Goal: Task Accomplishment & Management: Use online tool/utility

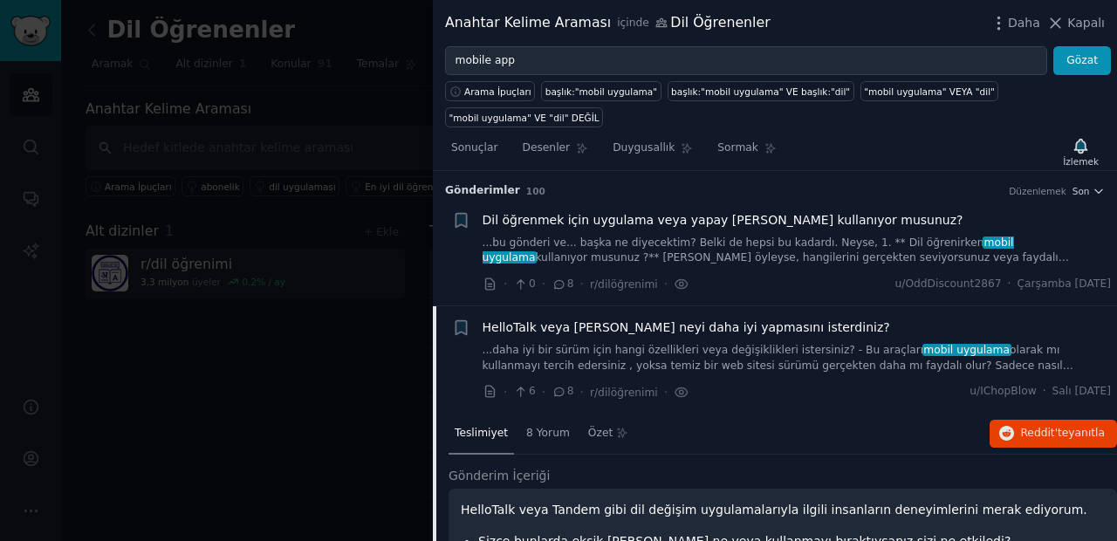
scroll to position [1258, 0]
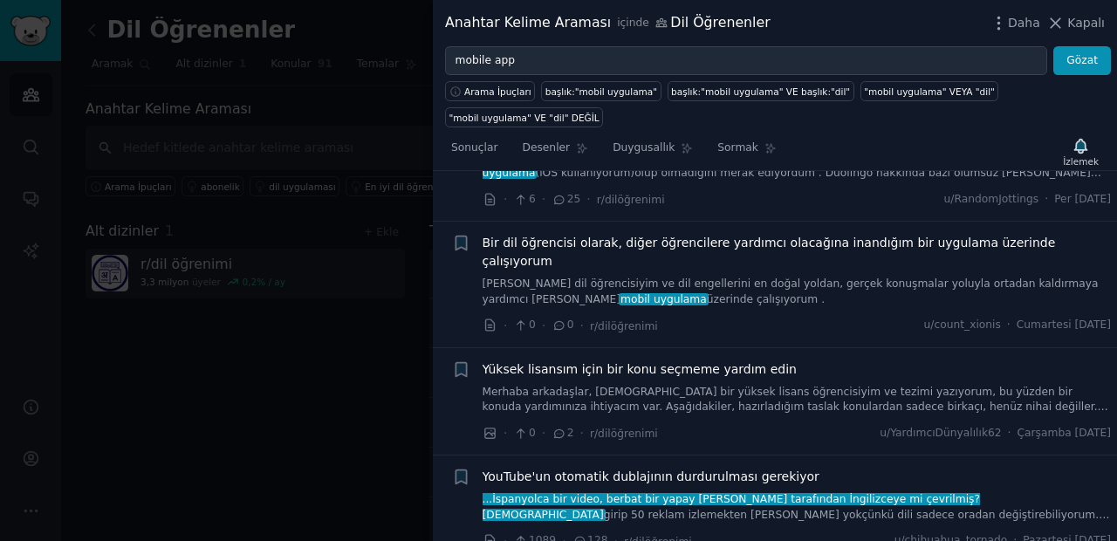
click at [396, 97] on div at bounding box center [558, 270] width 1117 height 541
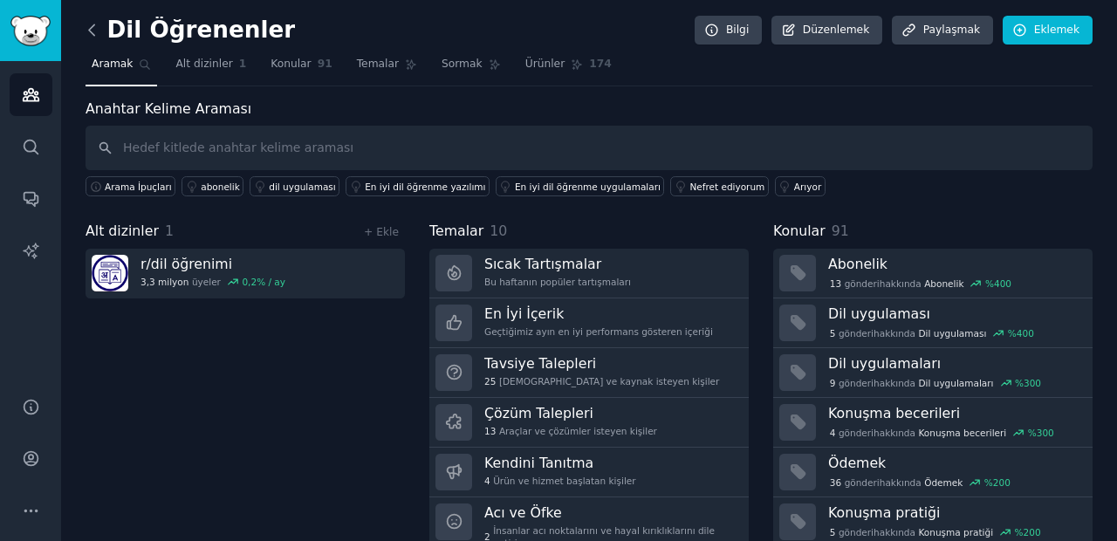
click at [96, 31] on icon at bounding box center [92, 30] width 18 height 18
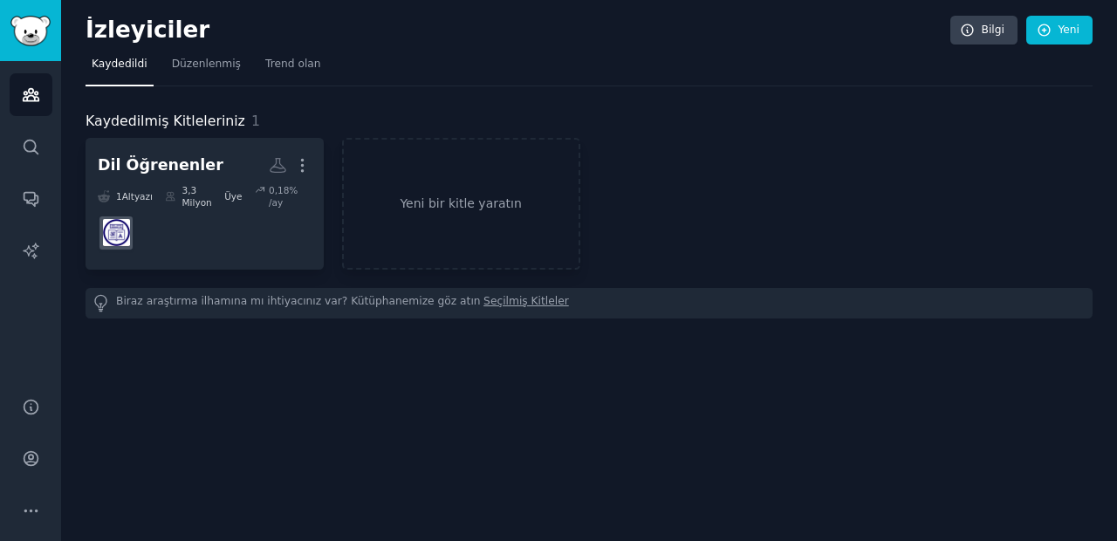
click at [364, 290] on div "Biraz araştırma ilhamına mı ihtiyacınız var? Kütüphanemize göz [PERSON_NAME] Ki…" at bounding box center [589, 303] width 1007 height 31
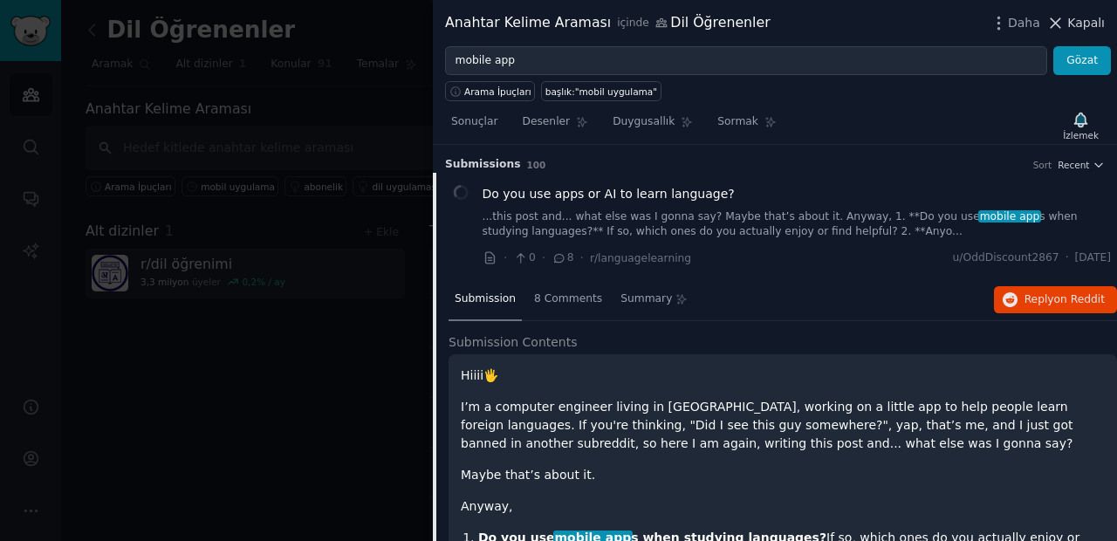
click at [1080, 18] on font "Kapalı" at bounding box center [1086, 23] width 38 height 14
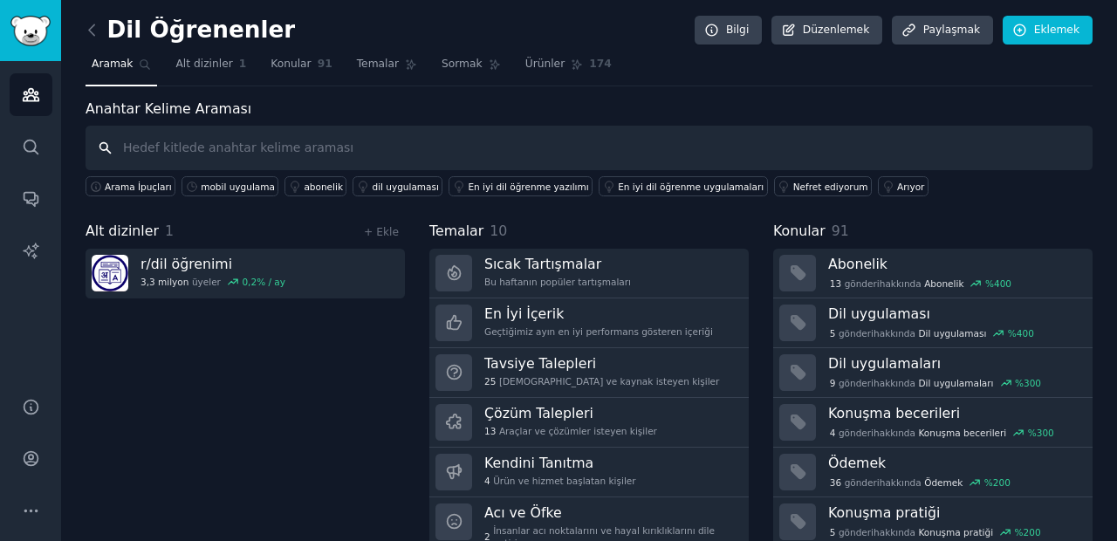
paste input "Procurement"
type input "Procurement"
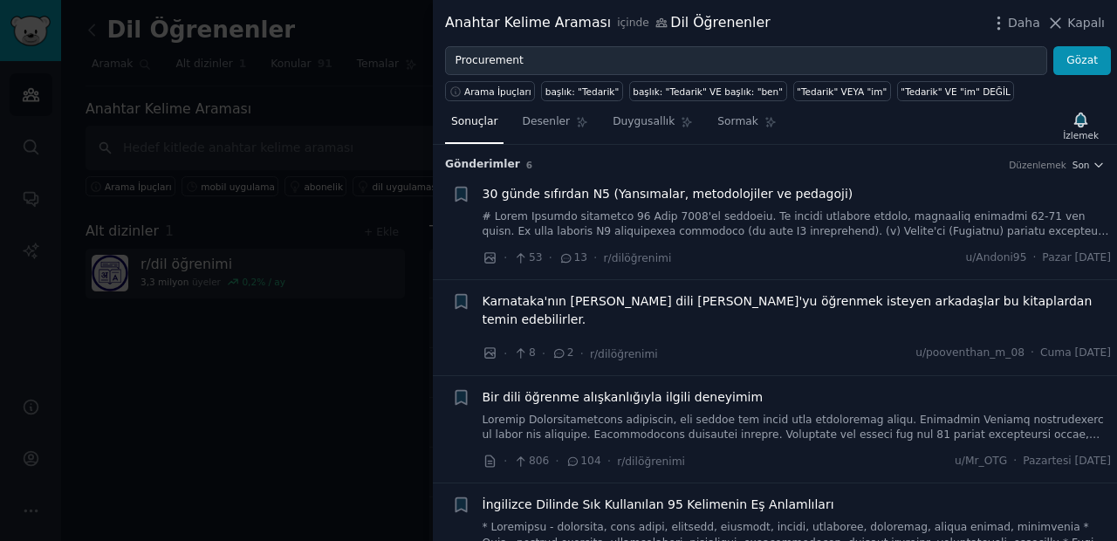
click at [339, 347] on div at bounding box center [558, 270] width 1117 height 541
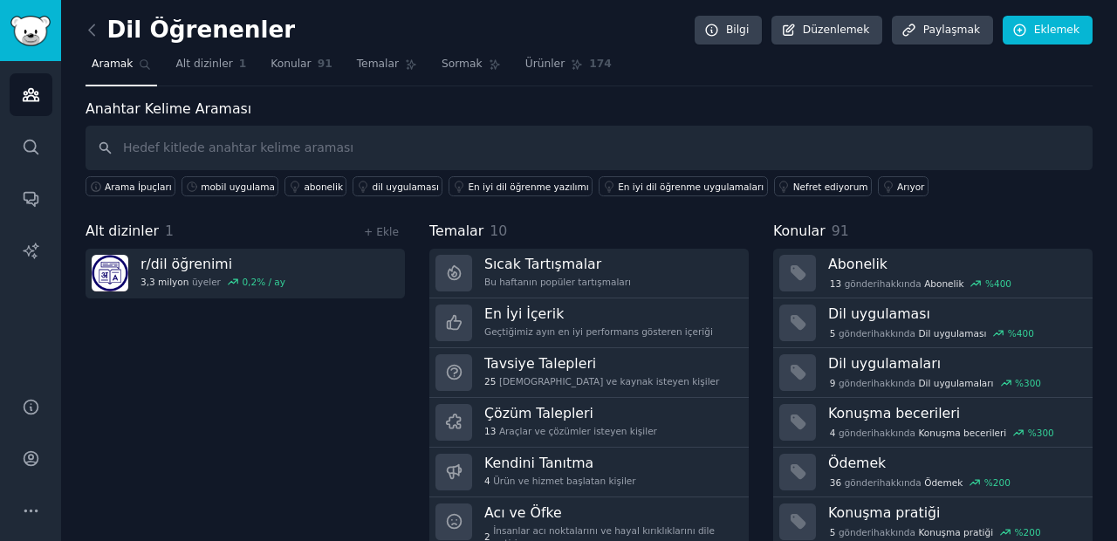
click at [95, 19] on link at bounding box center [97, 31] width 22 height 28
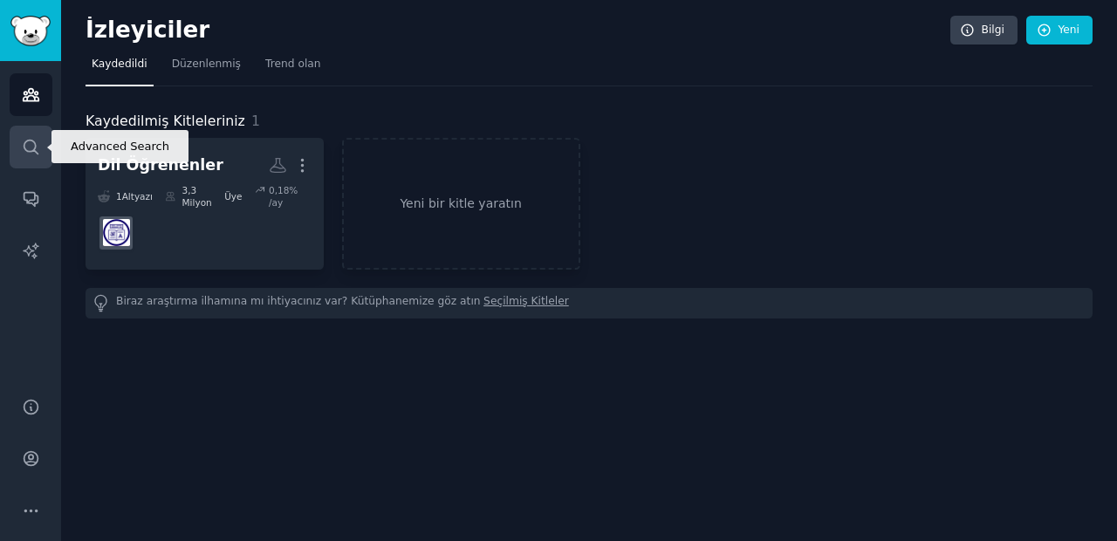
click at [17, 153] on link "Aramak" at bounding box center [31, 147] width 43 height 43
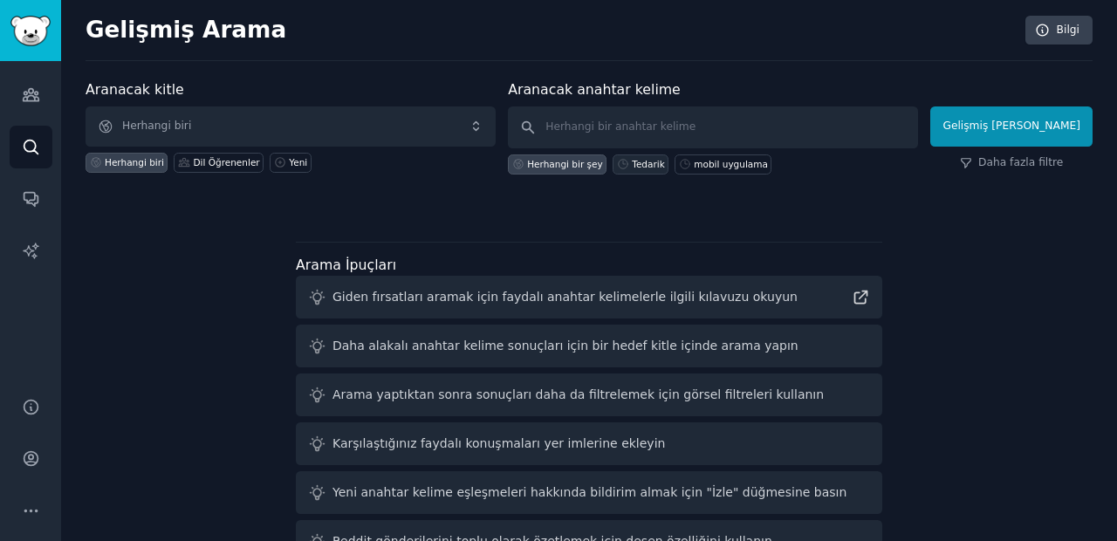
click at [648, 171] on div "Tedarik" at bounding box center [641, 164] width 56 height 20
type input "Procurement"
click at [556, 166] on font "Herhangi bir şey" at bounding box center [565, 164] width 76 height 10
click at [657, 124] on input "text" at bounding box center [713, 127] width 410 height 42
click at [420, 119] on span "Herhangi biri" at bounding box center [291, 126] width 410 height 40
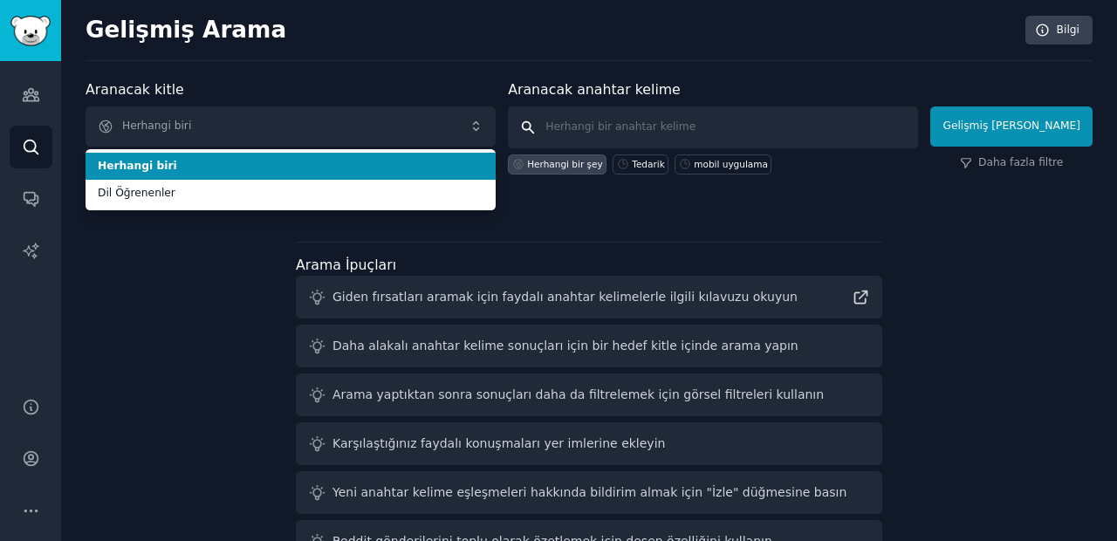
click at [668, 108] on input "text" at bounding box center [713, 127] width 410 height 42
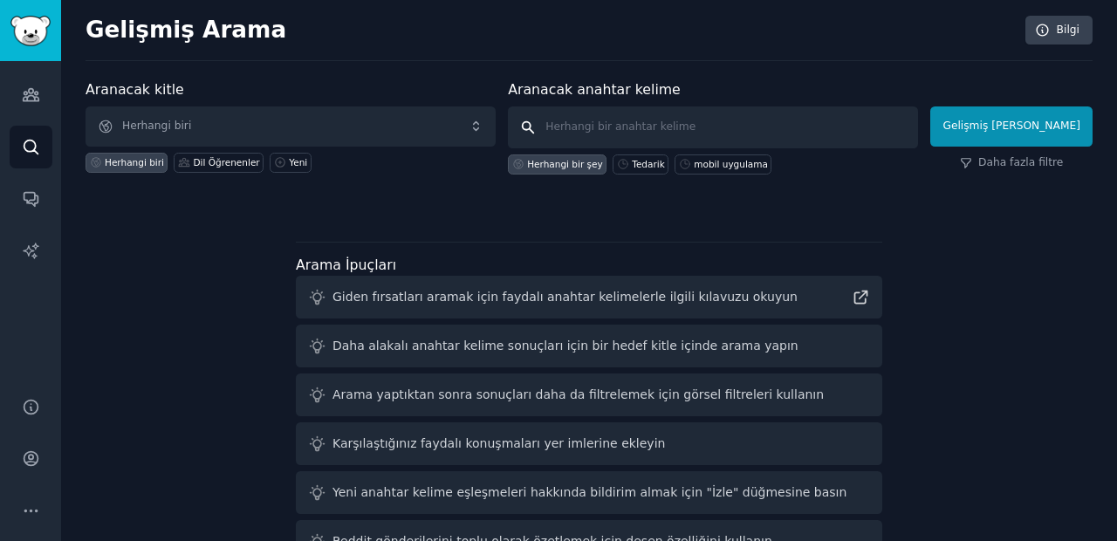
paste input "Procurement"
type input "Procurement"
click button "Gelişmiş [PERSON_NAME]" at bounding box center [1011, 126] width 162 height 40
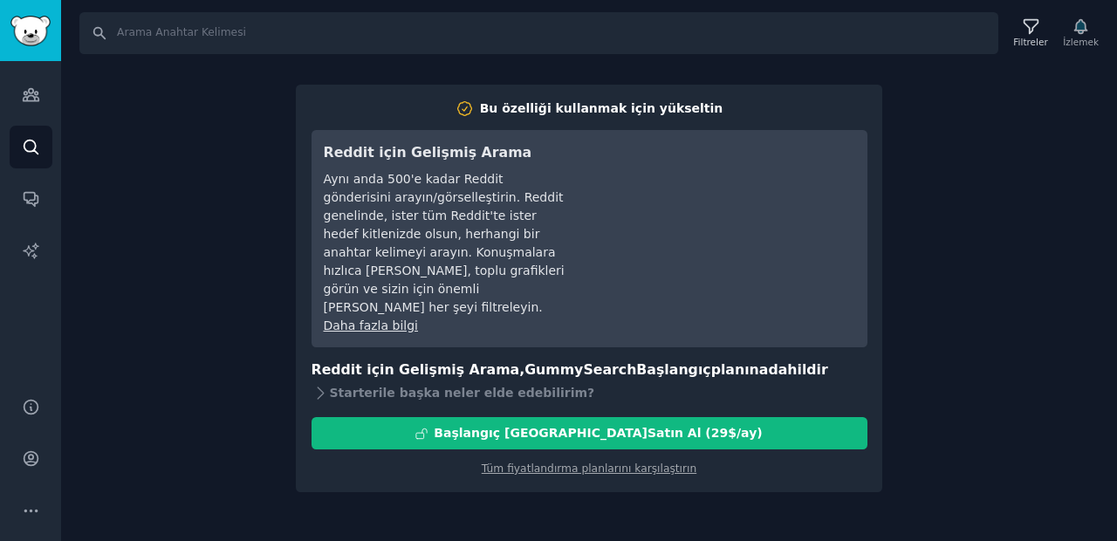
click at [900, 130] on div "Aramak Filtreler İzlemek Bu özelliği kullanmak için yükseltin Reddit için Geliş…" at bounding box center [589, 270] width 1056 height 541
click at [263, 139] on div "Aramak Filtreler İzlemek Bu özelliği kullanmak için yükseltin Reddit için Geliş…" at bounding box center [589, 270] width 1056 height 541
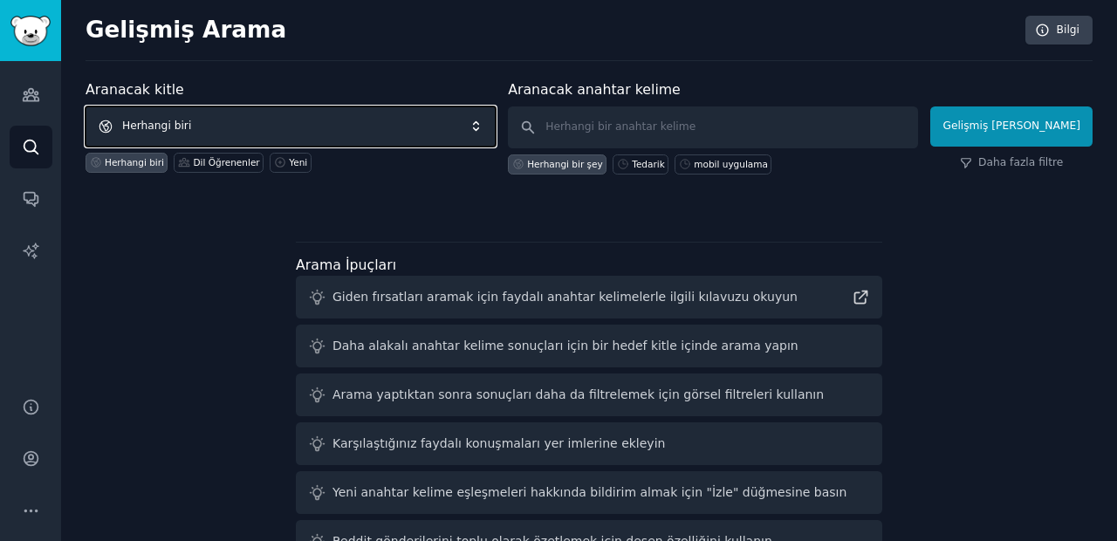
click at [213, 125] on span "Herhangi biri" at bounding box center [291, 126] width 410 height 40
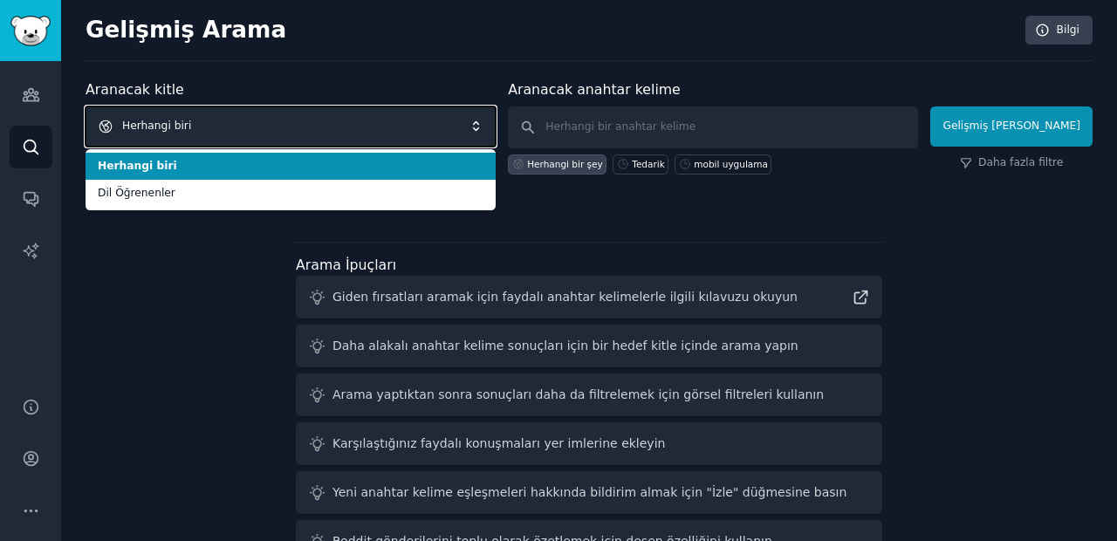
click at [213, 125] on span "Herhangi biri" at bounding box center [291, 126] width 410 height 40
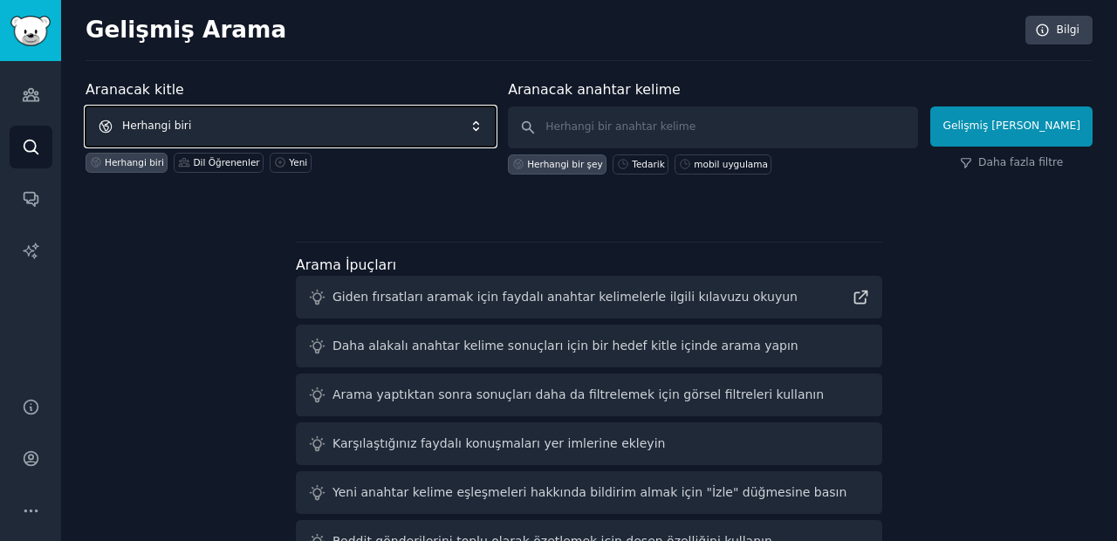
click at [213, 125] on span "Herhangi biri" at bounding box center [291, 126] width 410 height 40
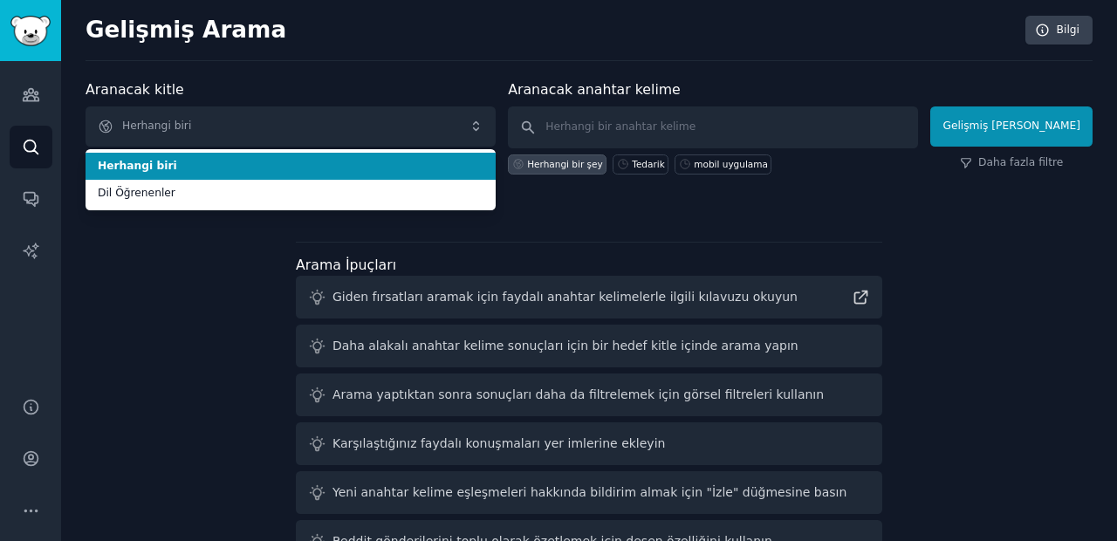
click at [175, 168] on span "Herhangi biri" at bounding box center [291, 167] width 386 height 16
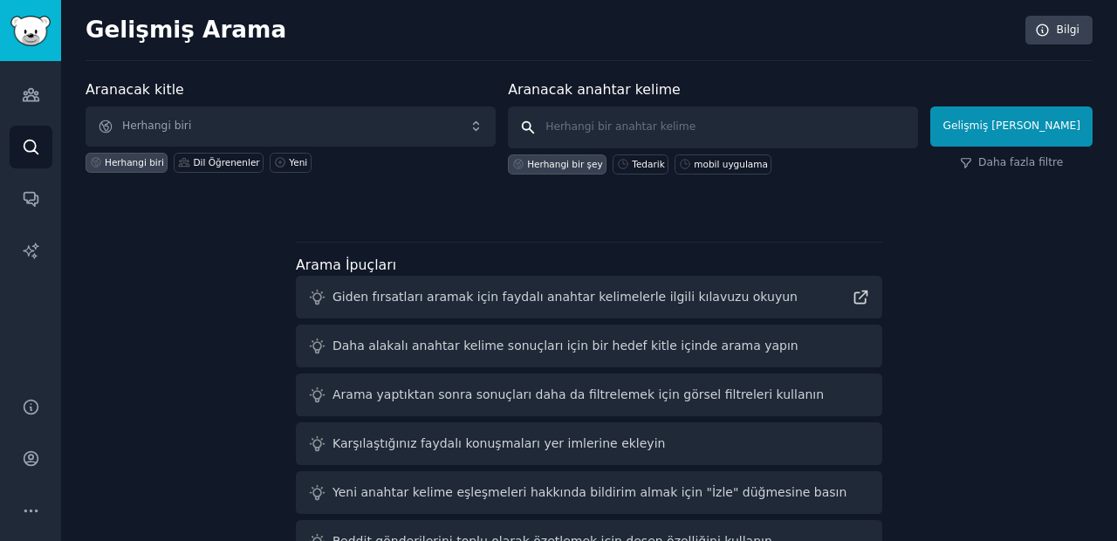
paste input "Procurement"
type input "Procurement"
click button "Gelişmiş [PERSON_NAME]" at bounding box center [1011, 126] width 162 height 40
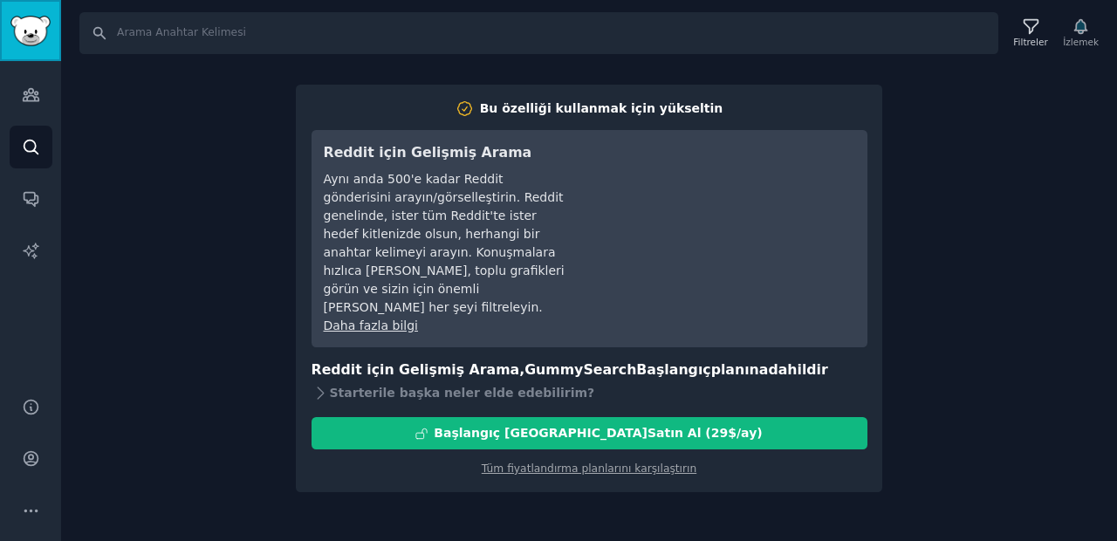
click at [18, 52] on link "Kenar çubuğu" at bounding box center [30, 30] width 61 height 61
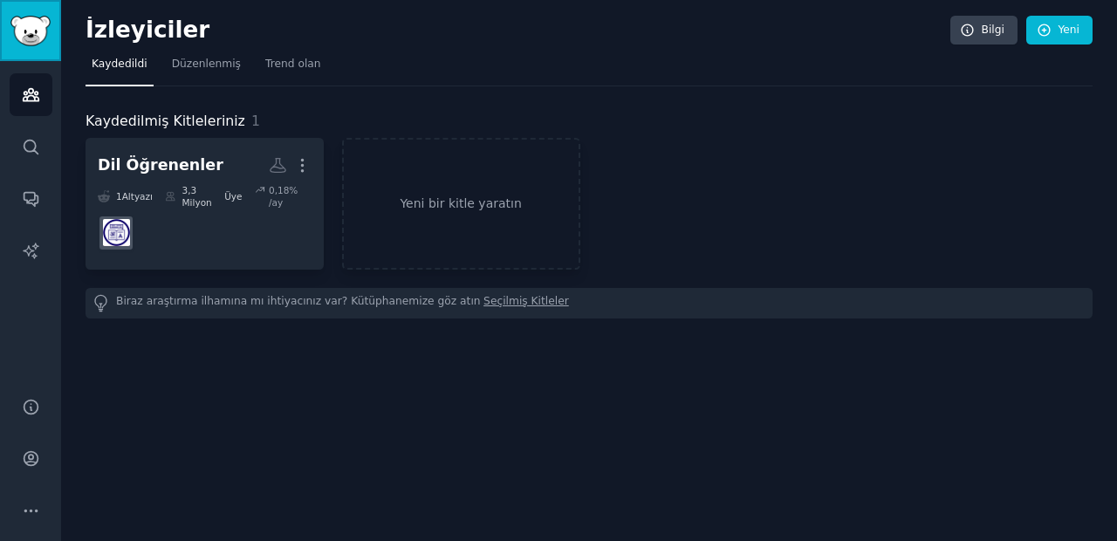
click at [39, 38] on img "Kenar çubuğu" at bounding box center [30, 31] width 40 height 31
click at [38, 135] on link "Aramak" at bounding box center [31, 147] width 43 height 43
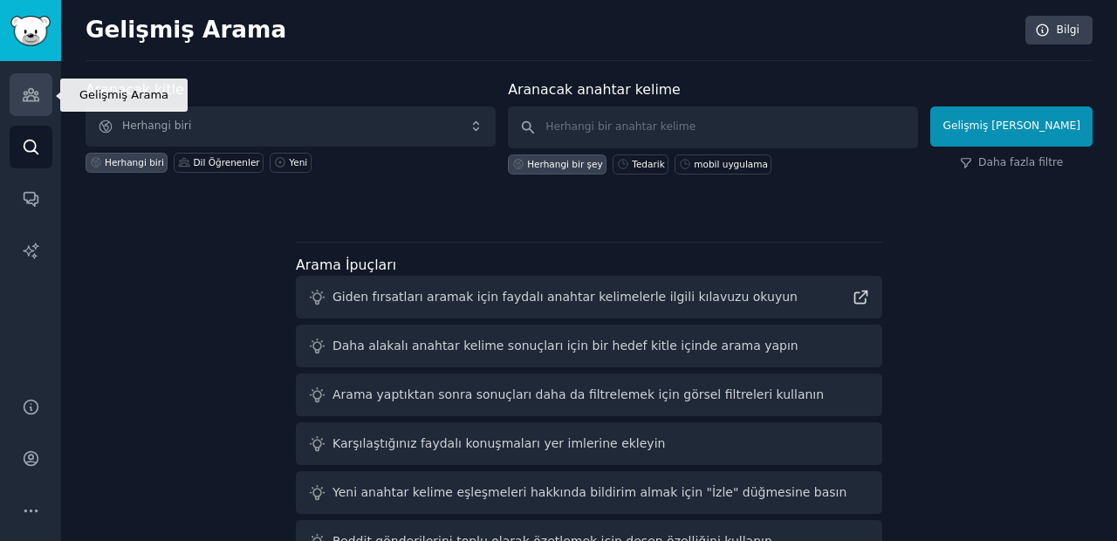
click at [37, 106] on link "İzleyiciler" at bounding box center [31, 94] width 43 height 43
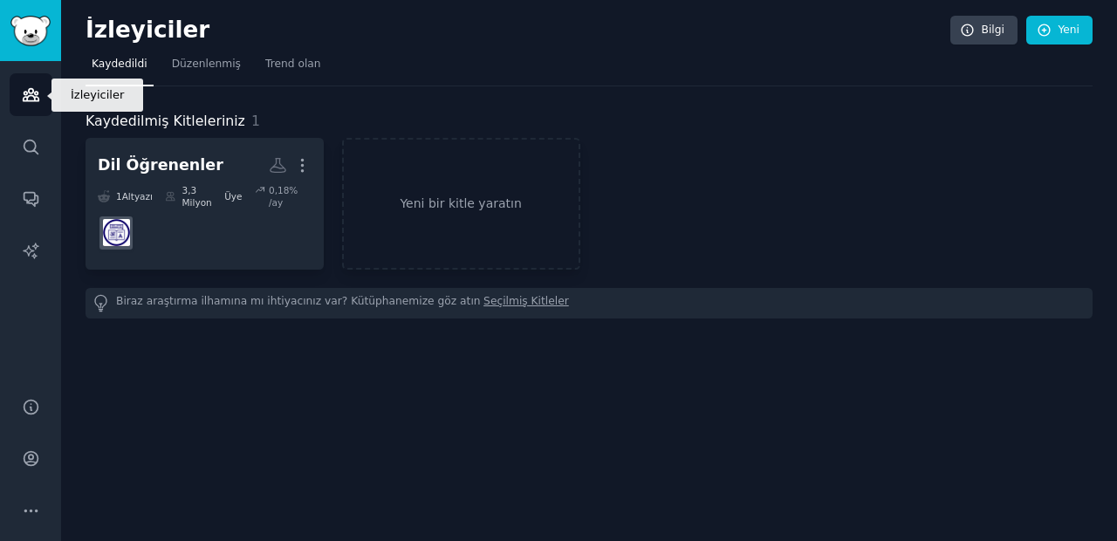
click at [37, 106] on link "İzleyiciler" at bounding box center [31, 94] width 43 height 43
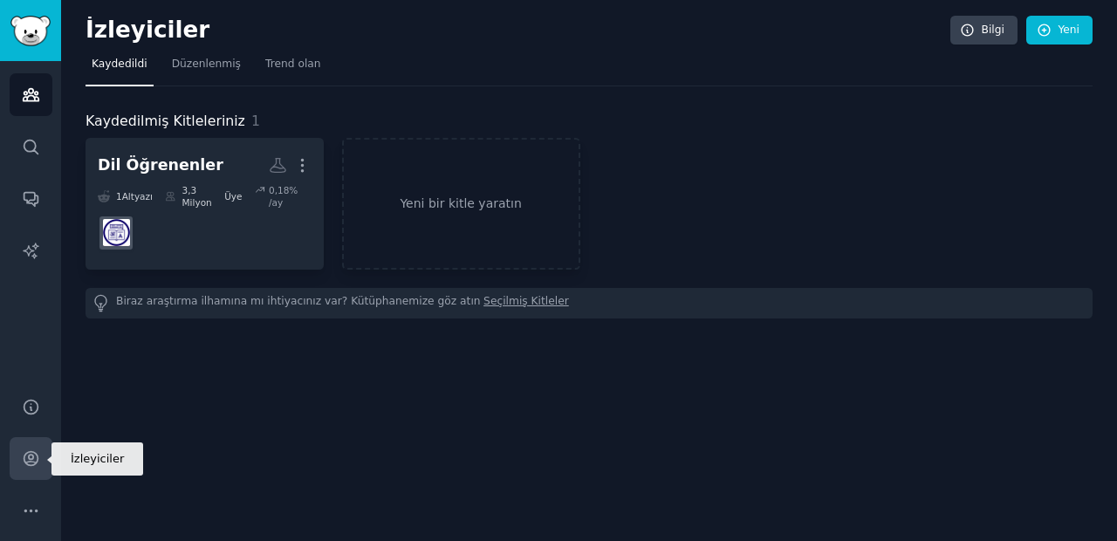
click at [30, 457] on icon "Kenar çubuğu" at bounding box center [31, 458] width 18 height 18
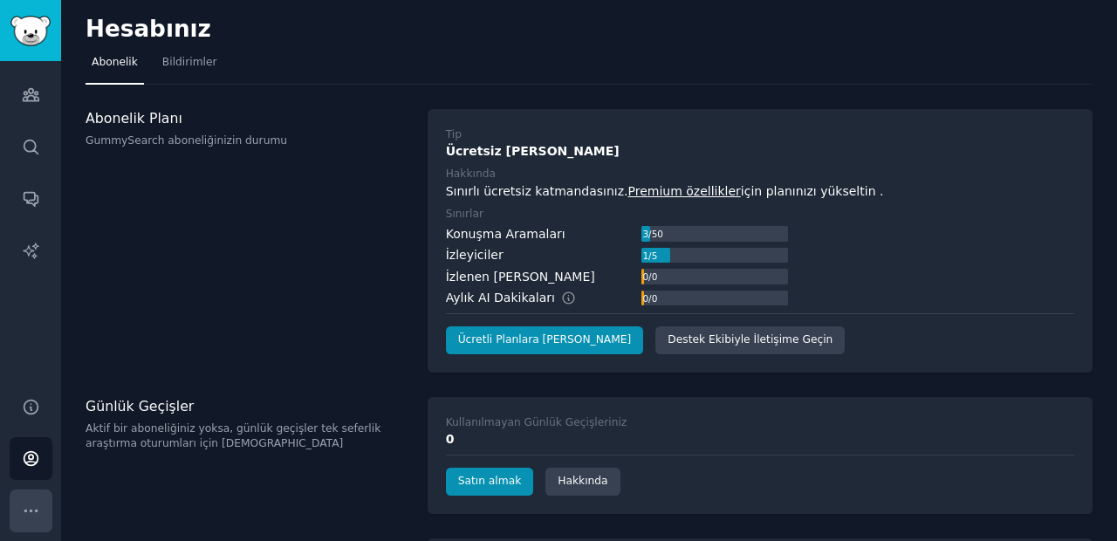
click at [33, 497] on button "Daha" at bounding box center [31, 511] width 43 height 43
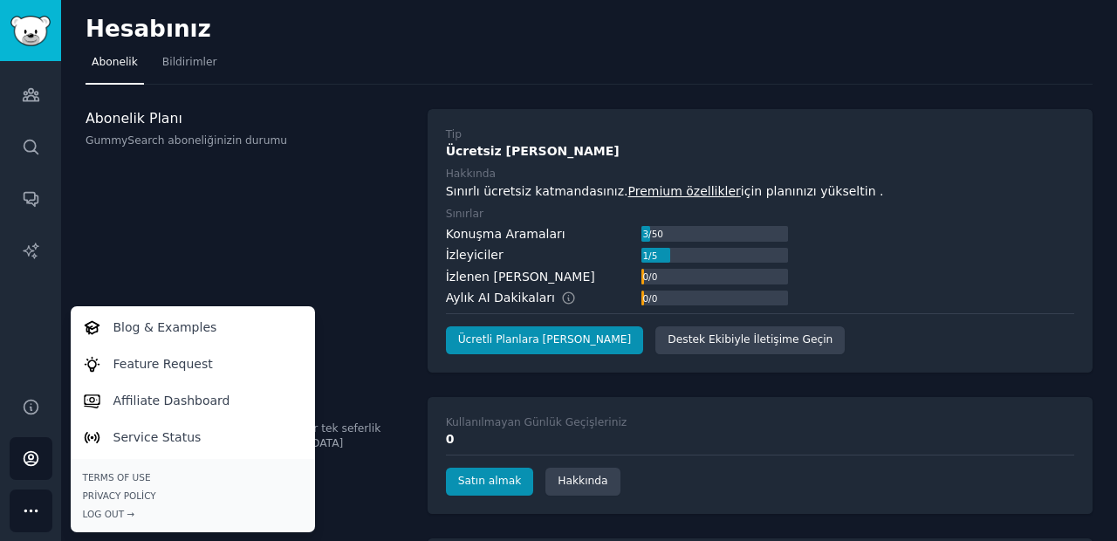
click at [180, 267] on div "Abonelik Planı GummySearch aboneliğinizin durumu" at bounding box center [248, 241] width 324 height 264
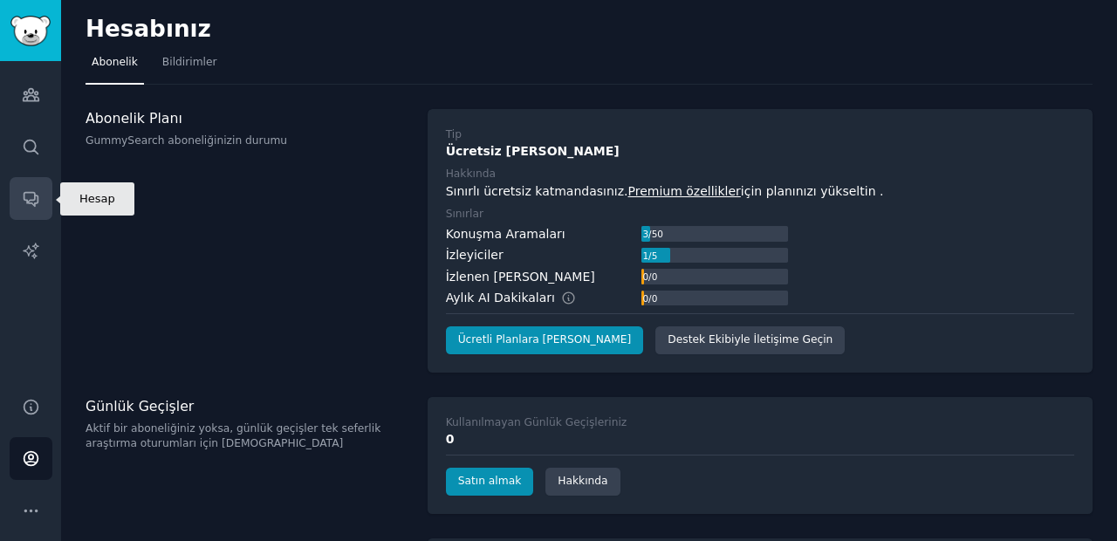
click at [38, 212] on link "Konuşmalar" at bounding box center [31, 198] width 43 height 43
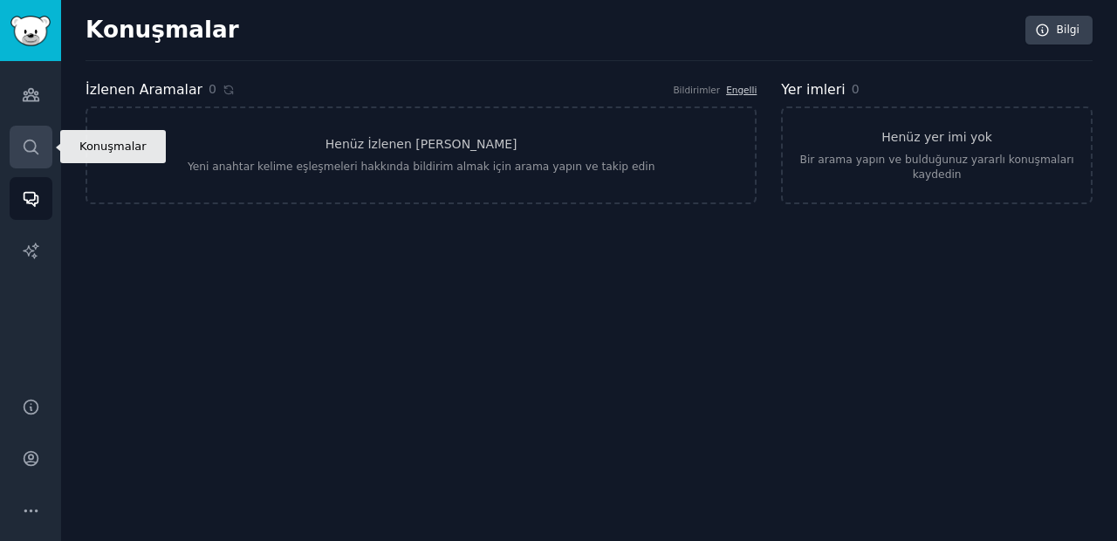
click at [17, 149] on link "Aramak" at bounding box center [31, 147] width 43 height 43
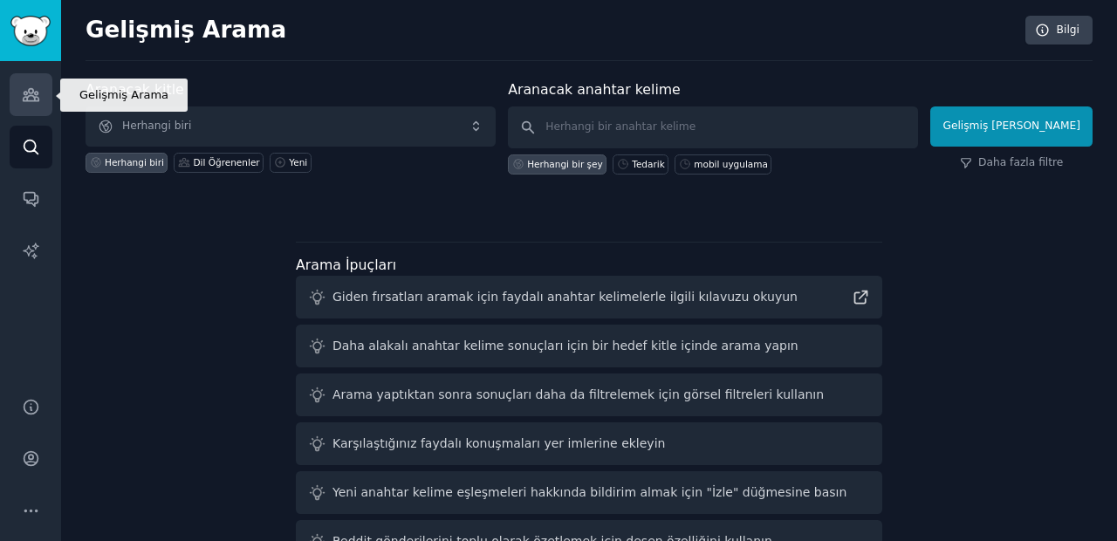
click at [23, 95] on icon "Kenar çubuğu" at bounding box center [31, 95] width 18 height 18
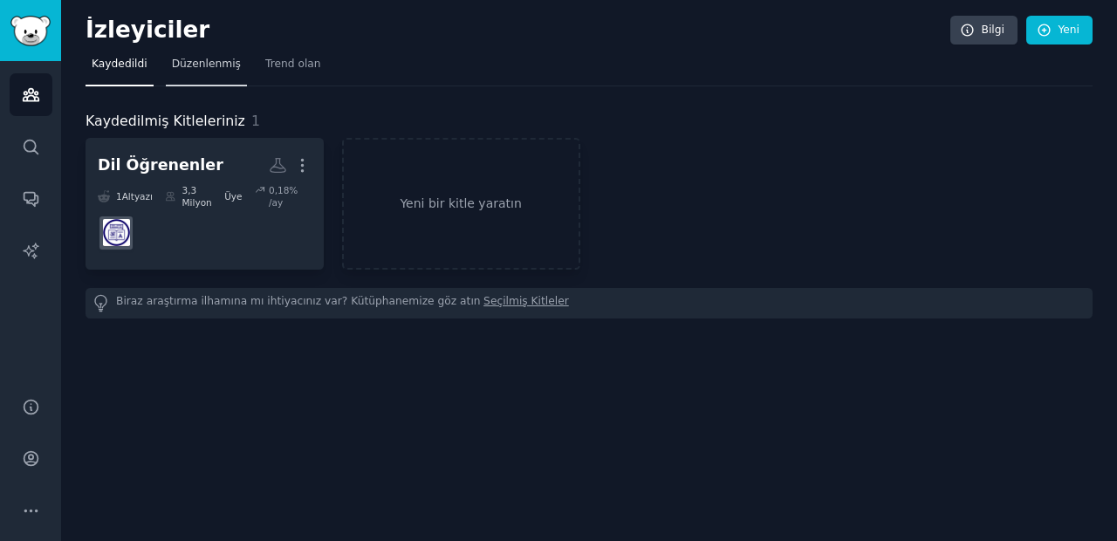
click at [209, 64] on font "Düzenlenmiş" at bounding box center [206, 64] width 69 height 12
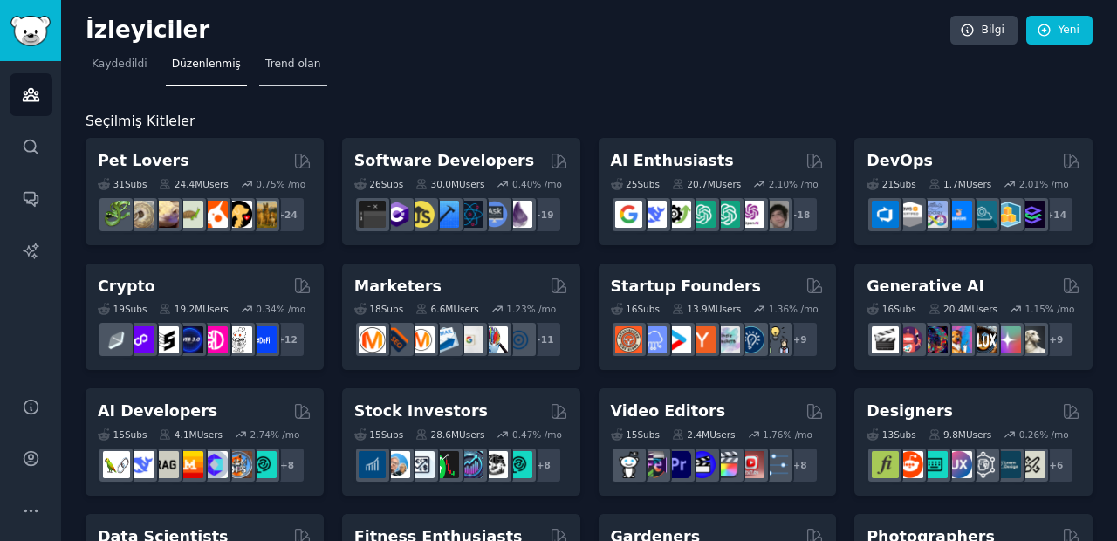
click at [271, 66] on font "Trend olan" at bounding box center [293, 64] width 56 height 12
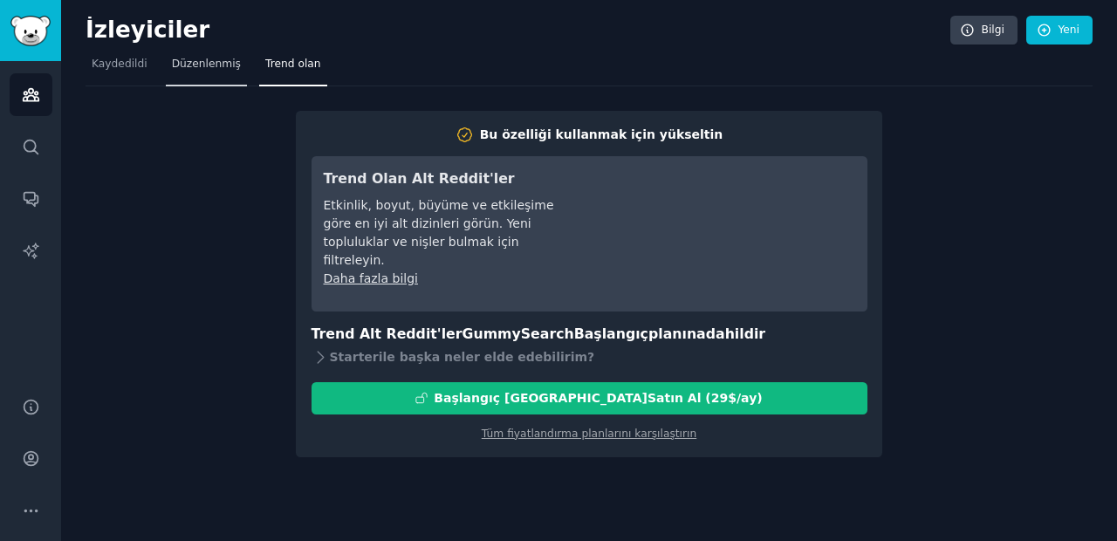
click at [189, 60] on font "Düzenlenmiş" at bounding box center [206, 64] width 69 height 12
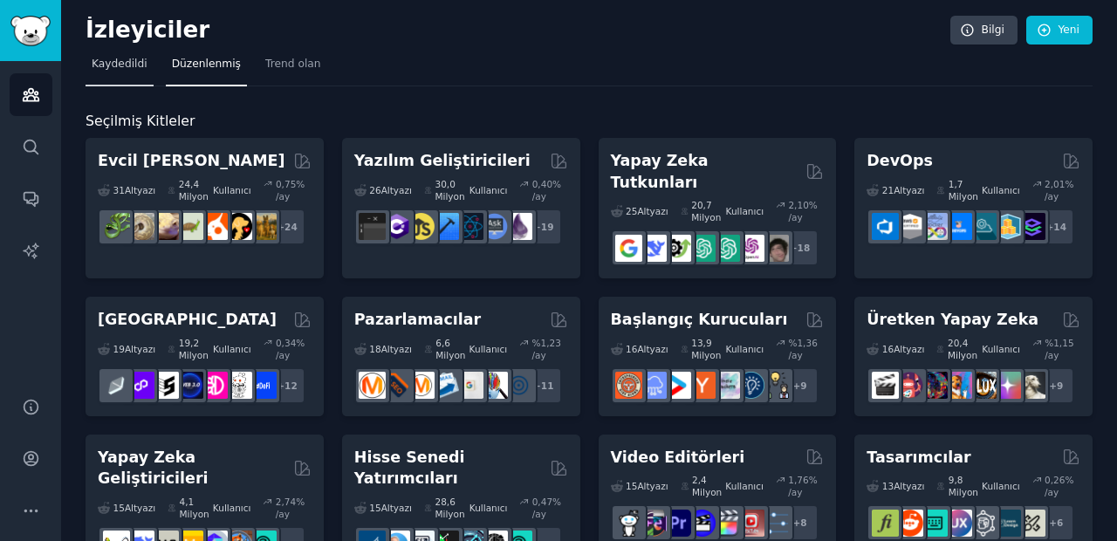
click at [117, 69] on font "Kaydedildi" at bounding box center [120, 64] width 56 height 12
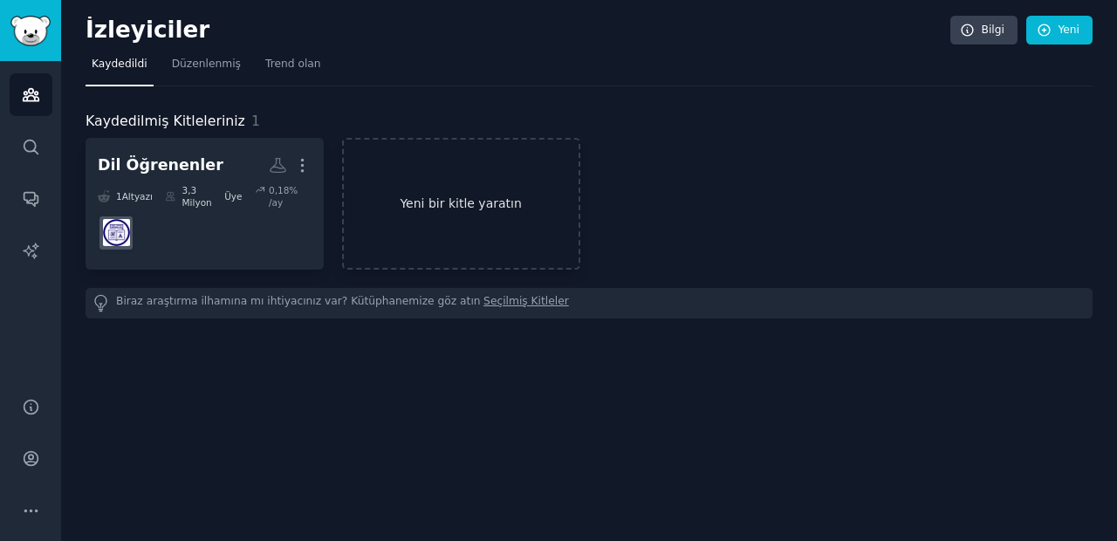
click at [456, 189] on link "Yeni bir kitle yaratın" at bounding box center [461, 204] width 238 height 132
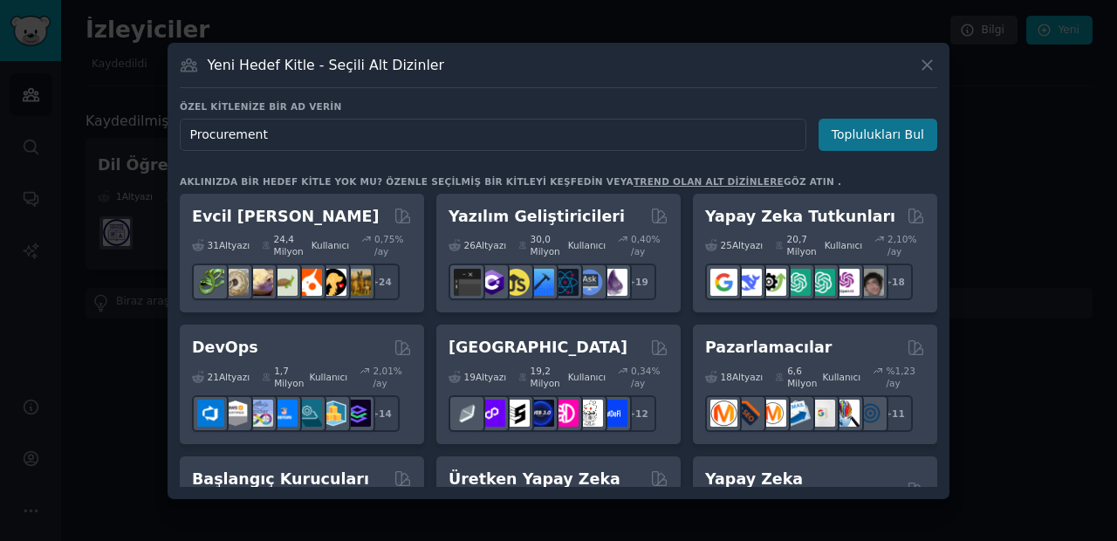
type input "Procurement"
click at [911, 141] on button "Toplulukları Bul" at bounding box center [877, 135] width 119 height 32
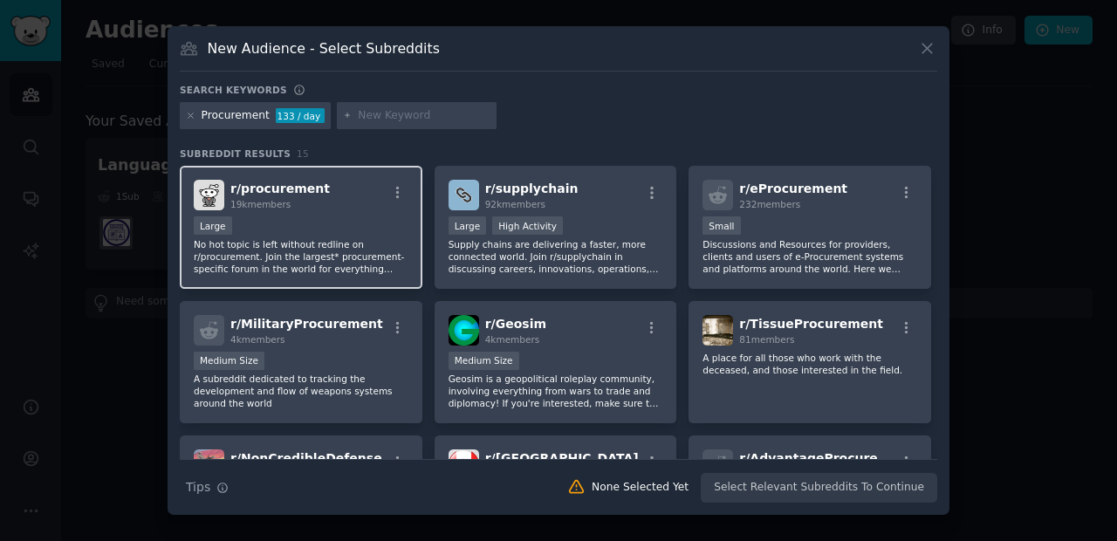
click at [362, 204] on div "r/ procurement 19k members" at bounding box center [301, 195] width 215 height 31
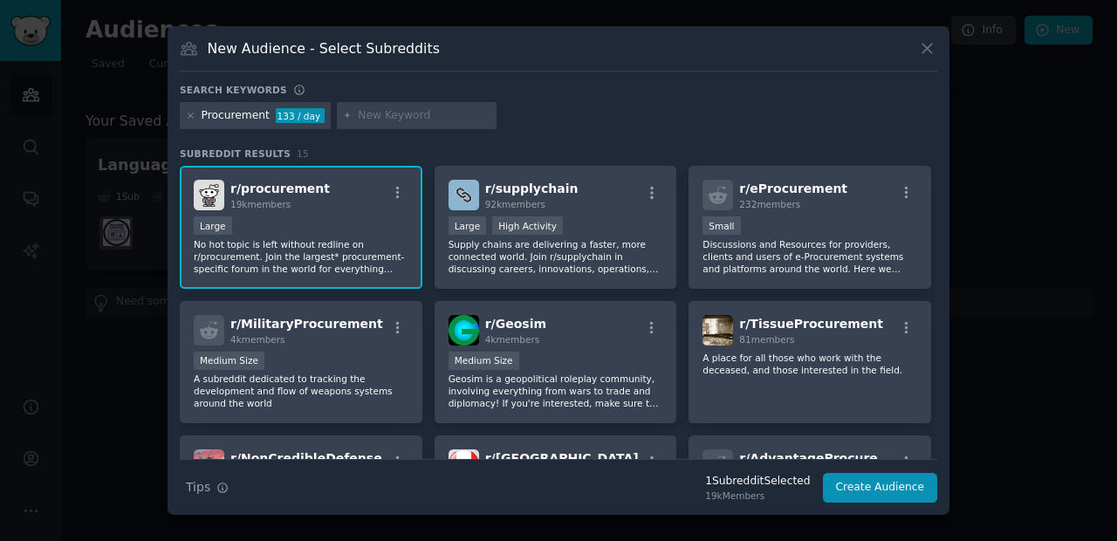
click at [362, 204] on div "r/ procurement 19k members" at bounding box center [301, 195] width 215 height 31
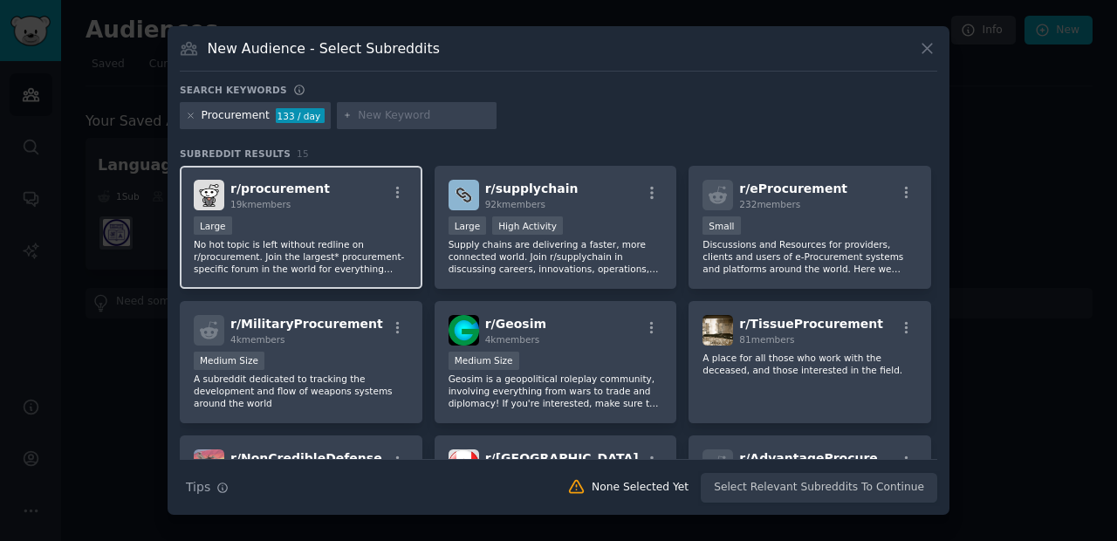
click at [362, 204] on div "r/ procurement 19k members" at bounding box center [301, 195] width 215 height 31
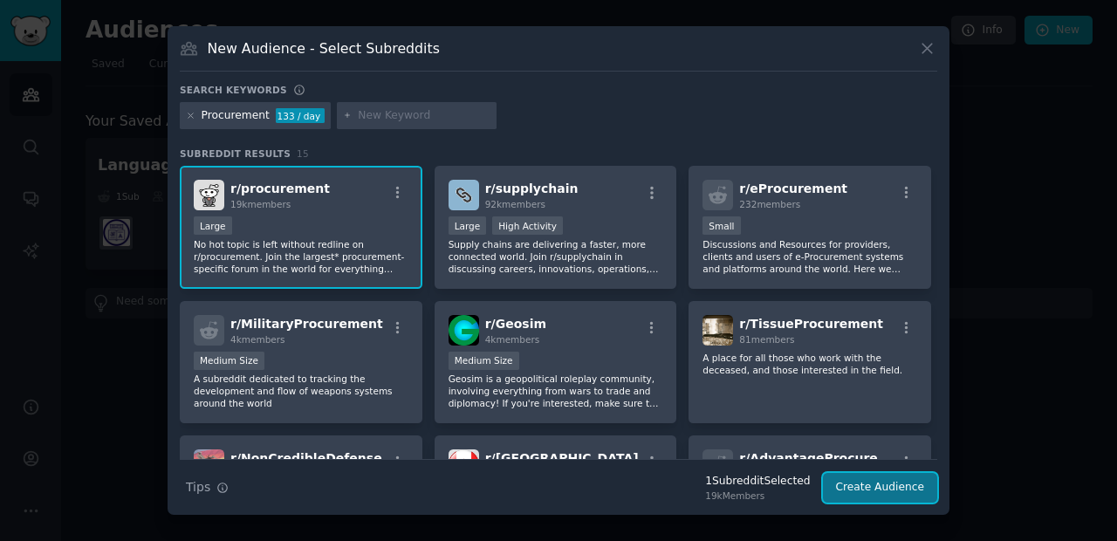
click at [884, 491] on button "Create Audience" at bounding box center [880, 488] width 115 height 30
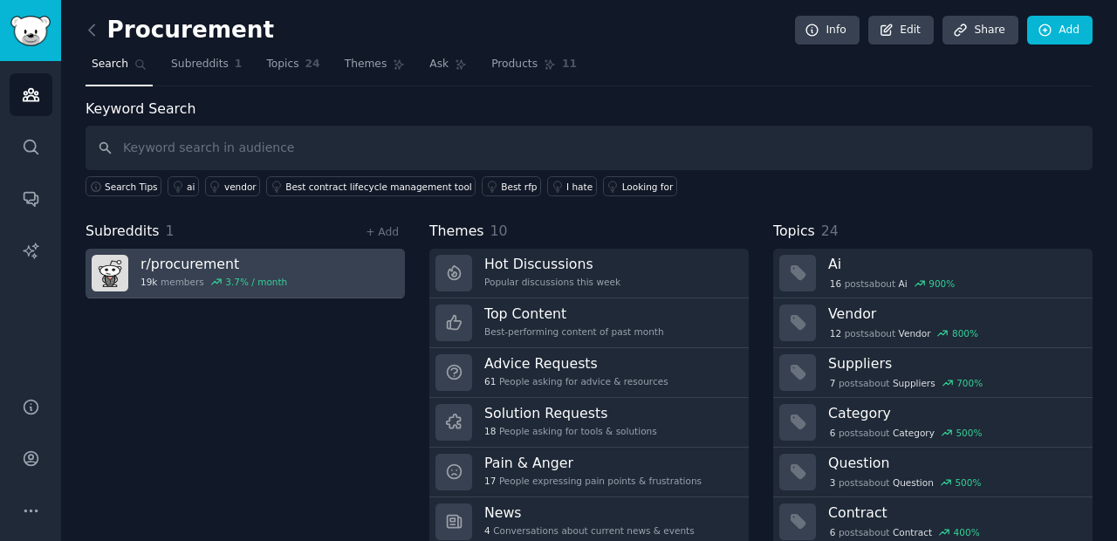
click at [299, 288] on link "r/ procurement 19k members 3.7 % / month" at bounding box center [245, 274] width 319 height 50
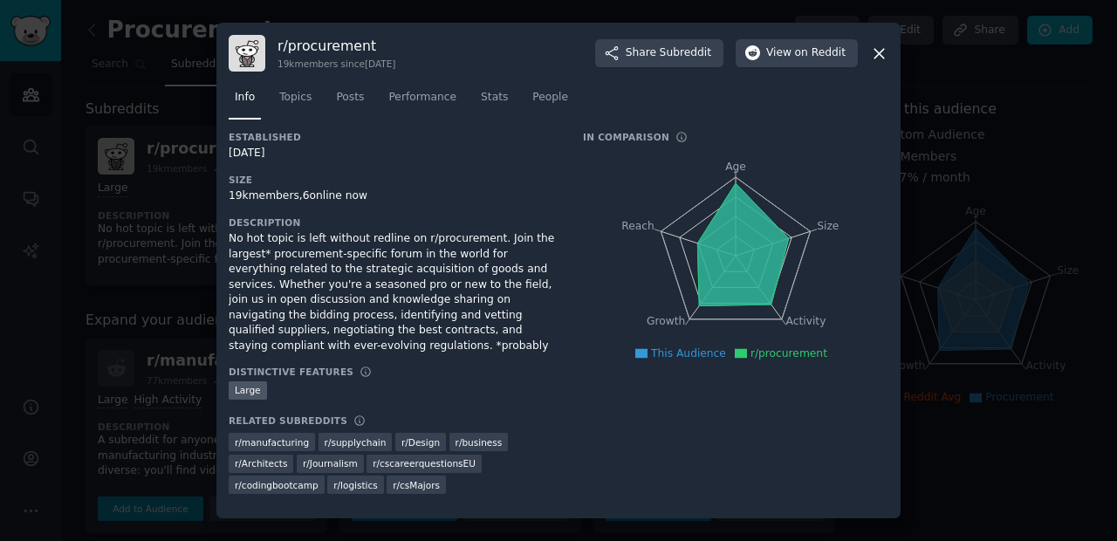
click at [878, 46] on icon at bounding box center [879, 54] width 18 height 18
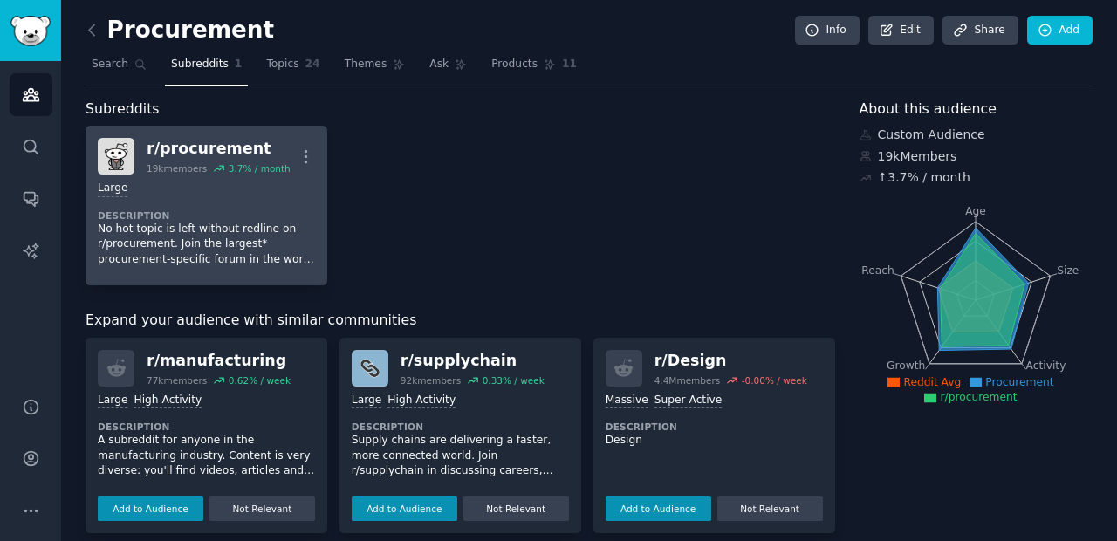
click at [274, 203] on div "Large Description No hot topic is left without redline on r/procurement. Join t…" at bounding box center [206, 224] width 217 height 99
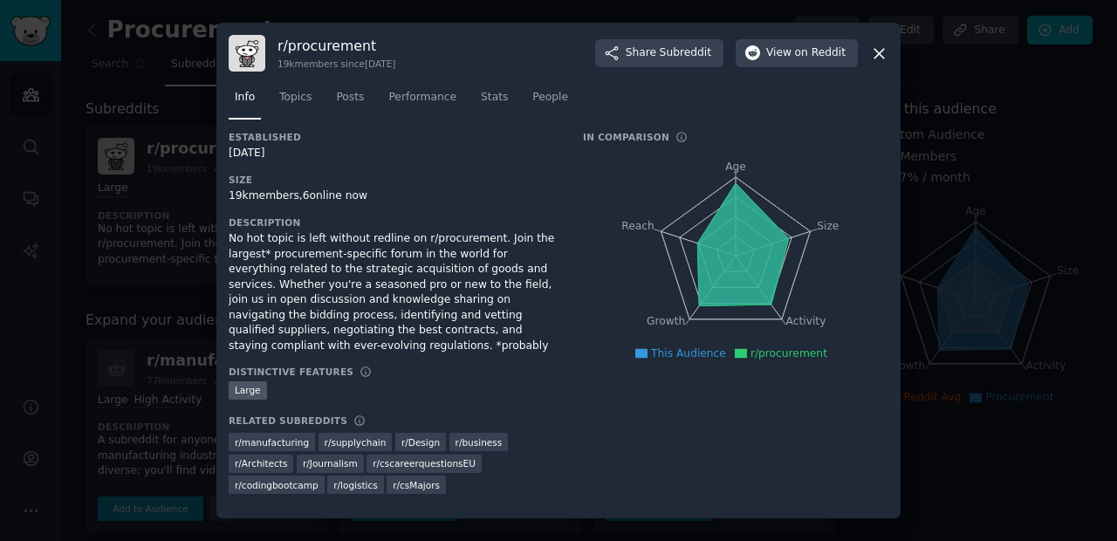
click at [881, 58] on icon at bounding box center [879, 54] width 18 height 18
